Goal: Transaction & Acquisition: Purchase product/service

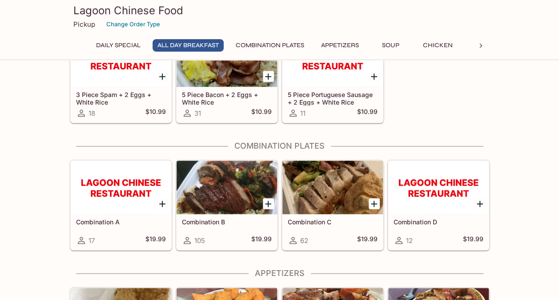
scroll to position [232, 0]
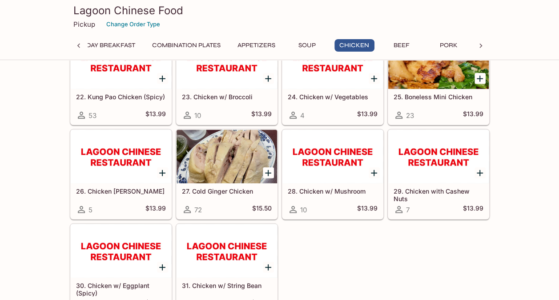
scroll to position [1062, 0]
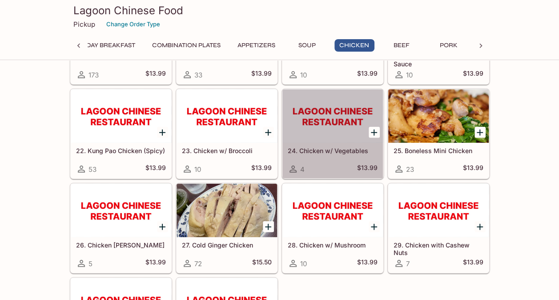
click at [329, 115] on div at bounding box center [333, 115] width 101 height 53
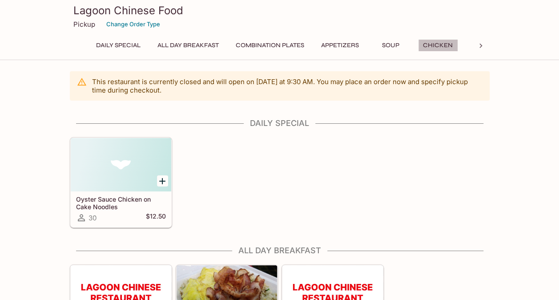
click at [447, 46] on button "Chicken" at bounding box center [438, 45] width 40 height 12
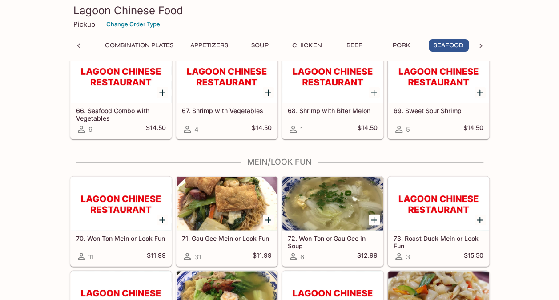
scroll to position [2335, 0]
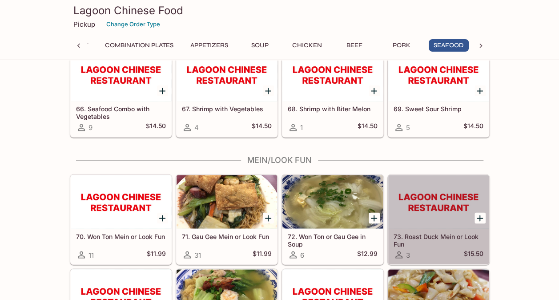
click at [399, 209] on div at bounding box center [439, 201] width 101 height 53
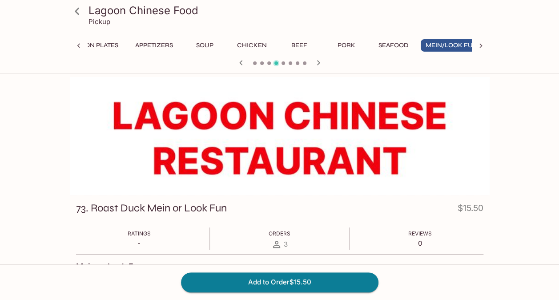
scroll to position [0, 199]
